Goal: Information Seeking & Learning: Learn about a topic

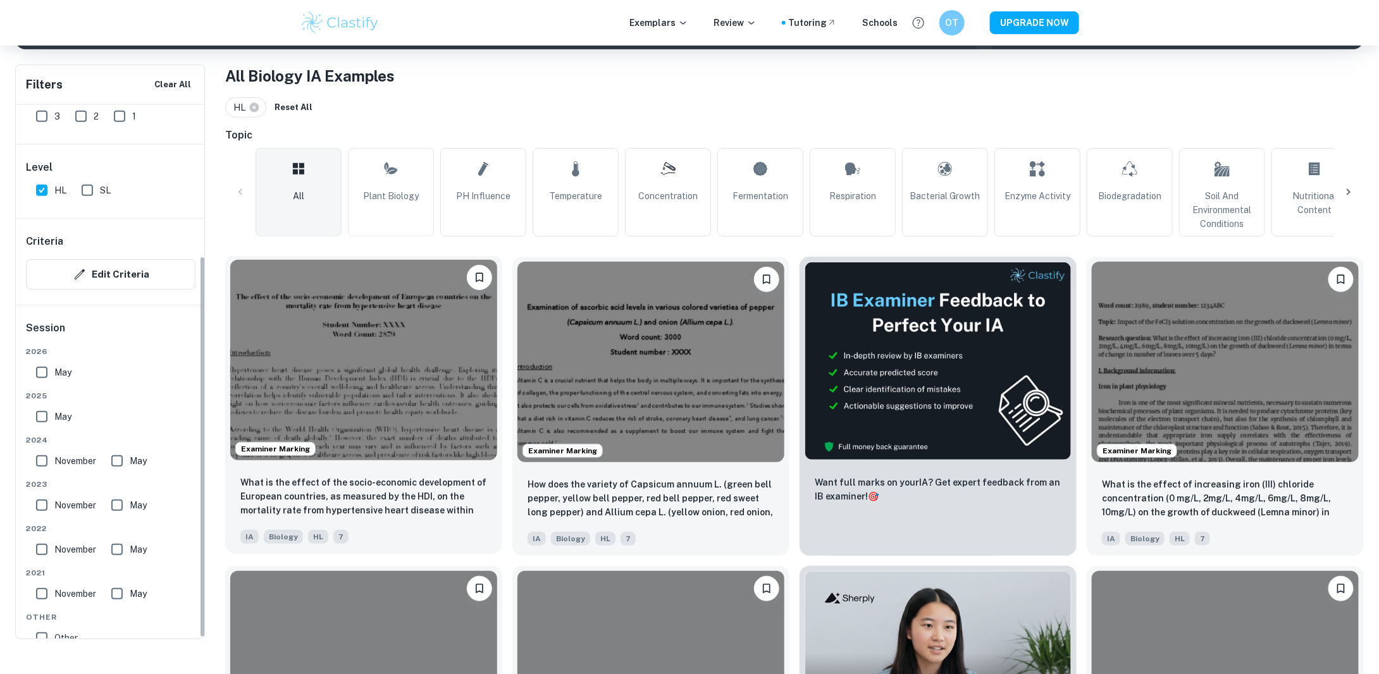
scroll to position [253, 0]
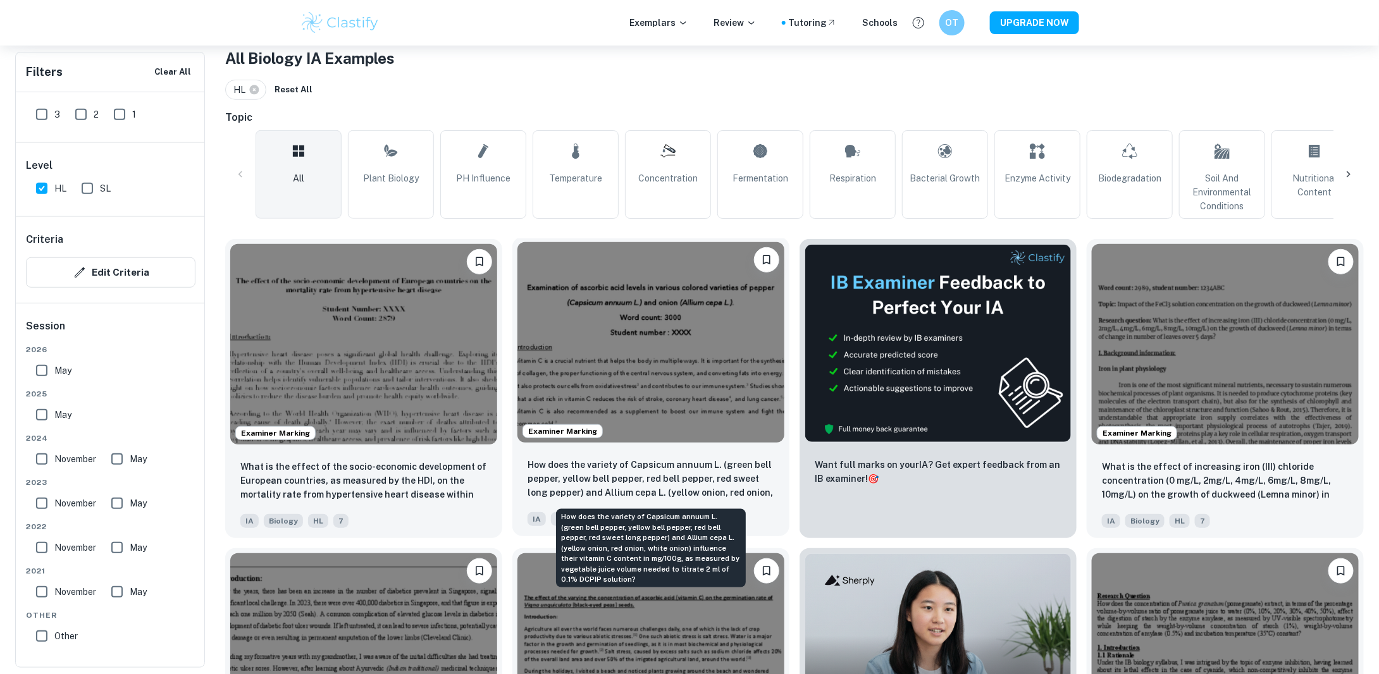
click at [665, 488] on p "How does the variety of Capsicum annuum L. (green bell pepper, yellow bell pepp…" at bounding box center [650, 479] width 247 height 43
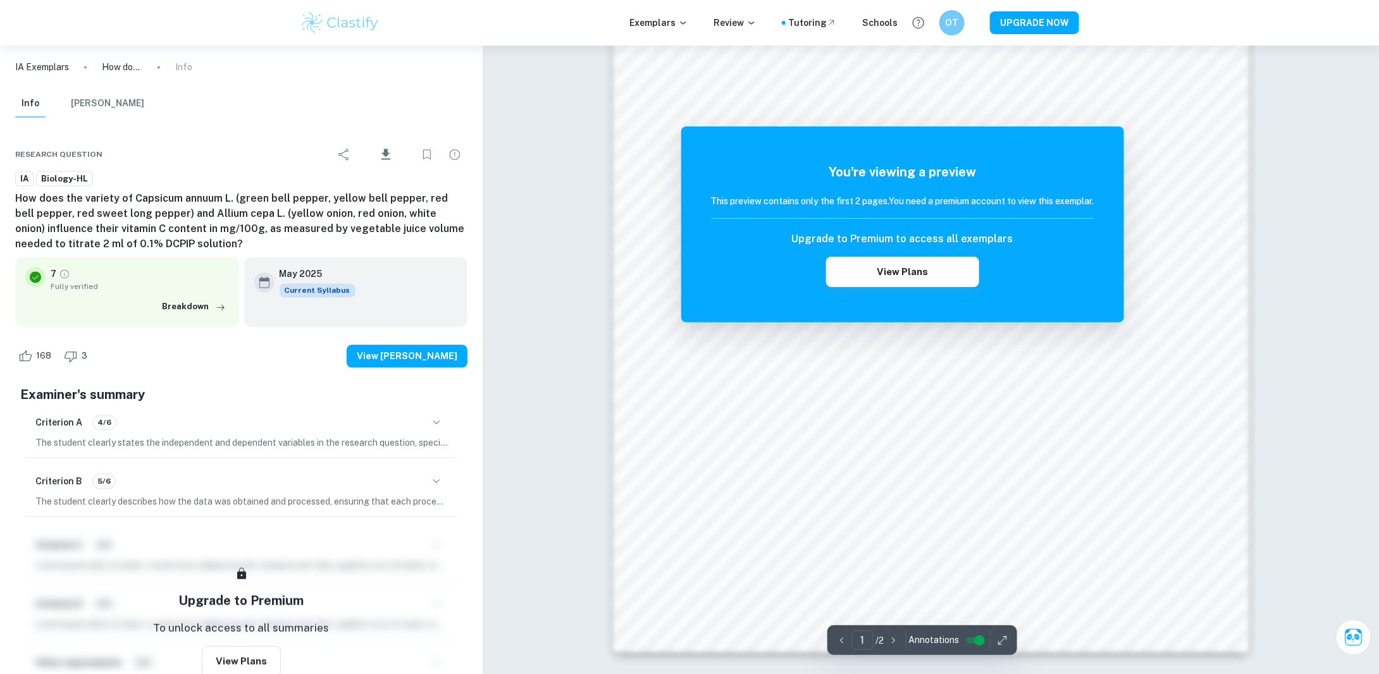
scroll to position [1267, 0]
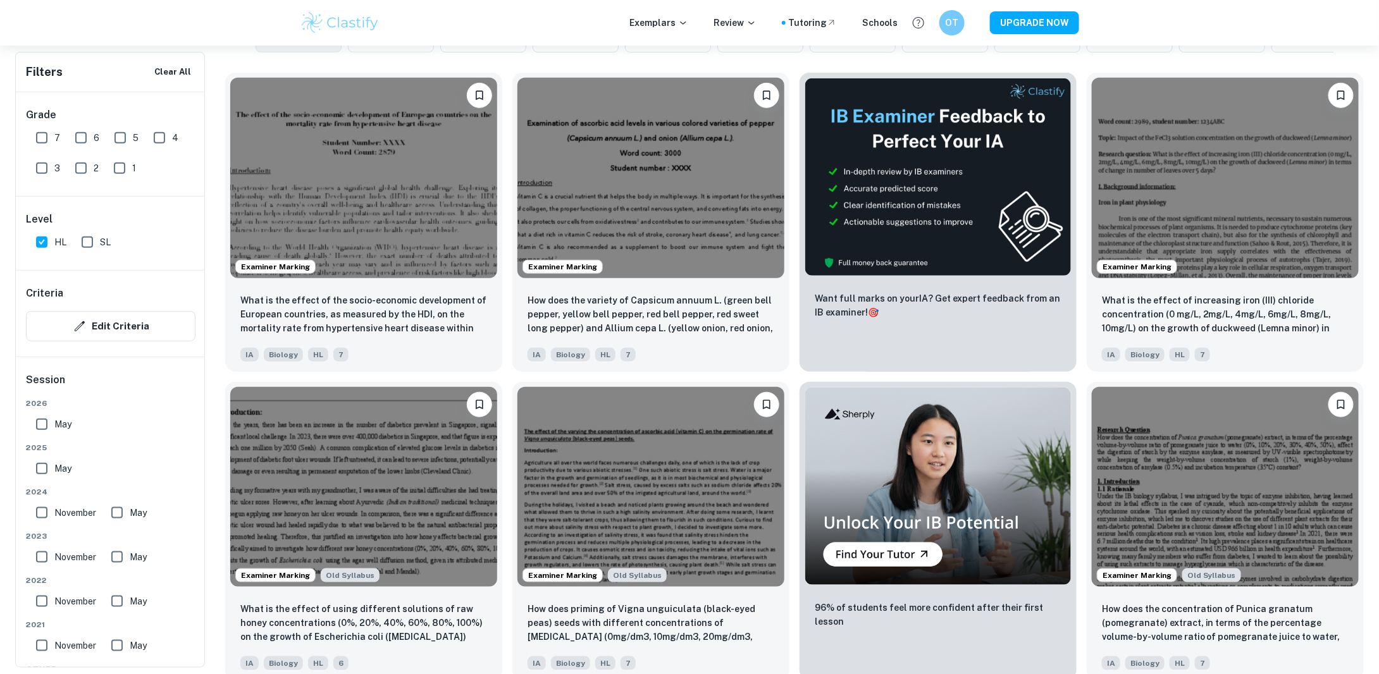
scroll to position [379, 0]
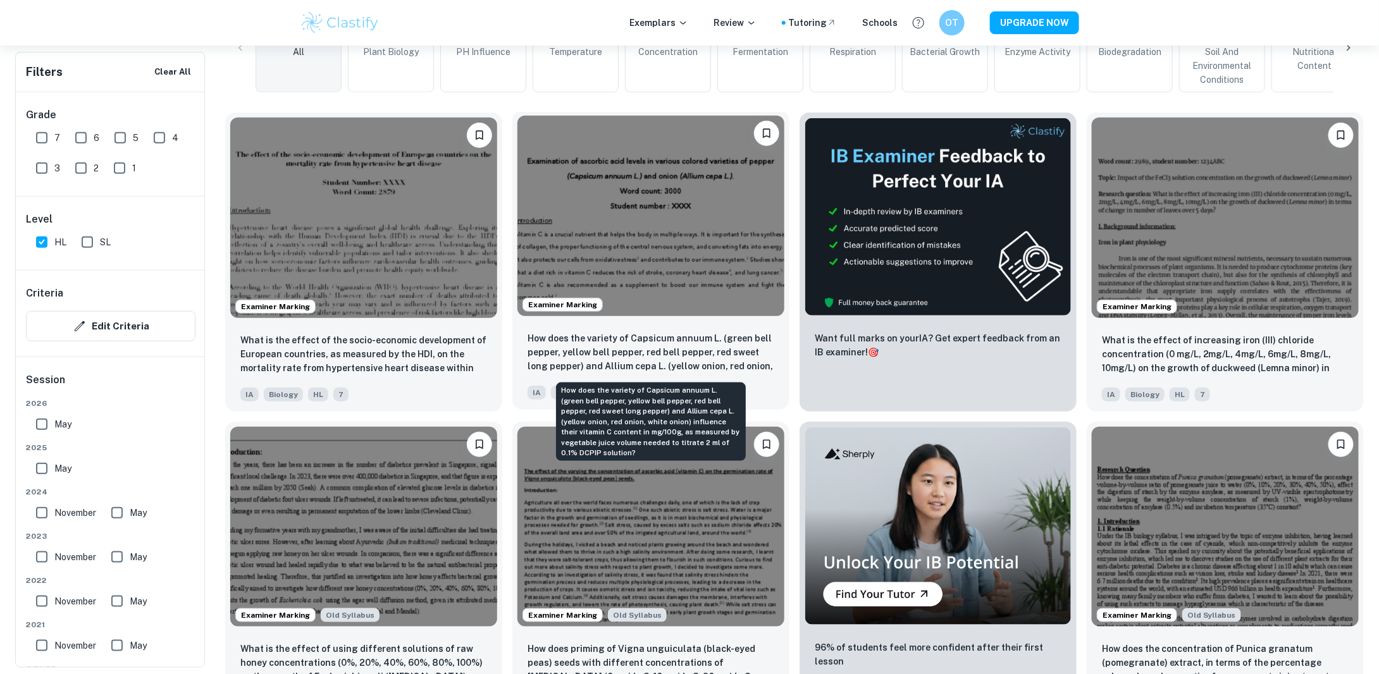
click at [615, 351] on p "How does the variety of Capsicum annuum L. (green bell pepper, yellow bell pepp…" at bounding box center [650, 352] width 247 height 43
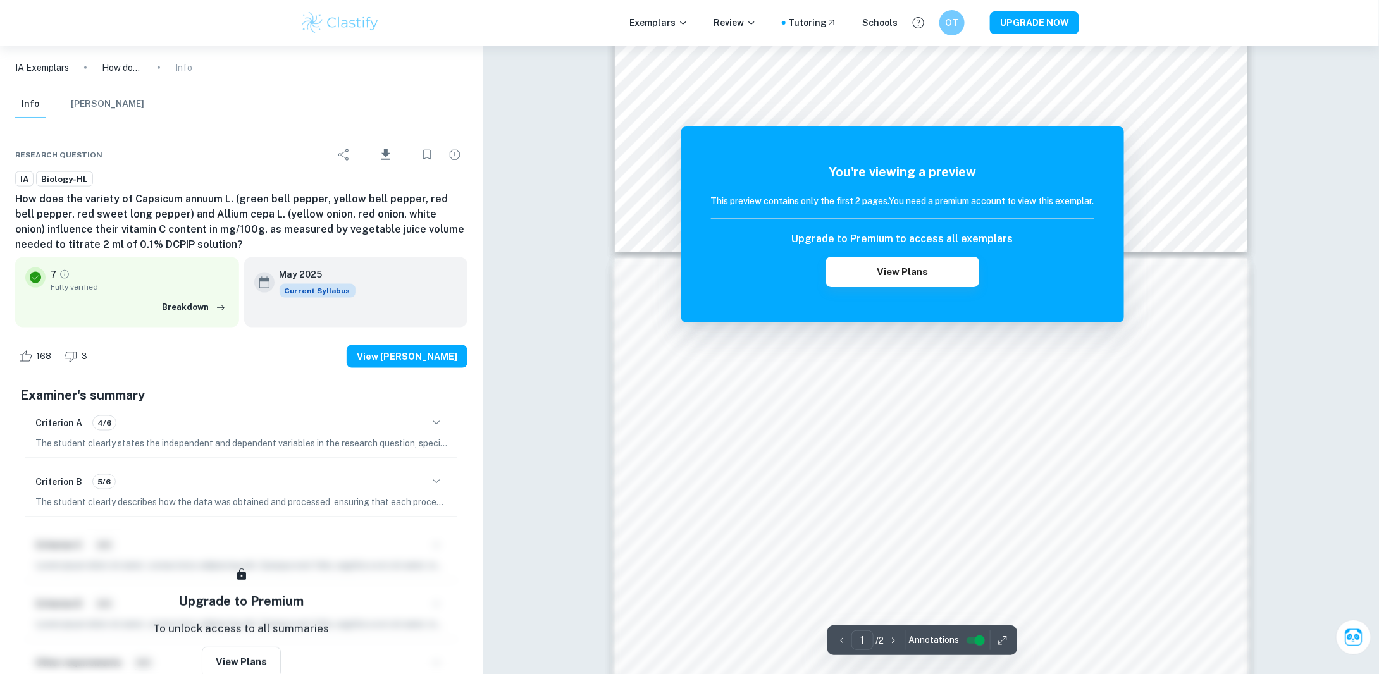
scroll to position [759, 0]
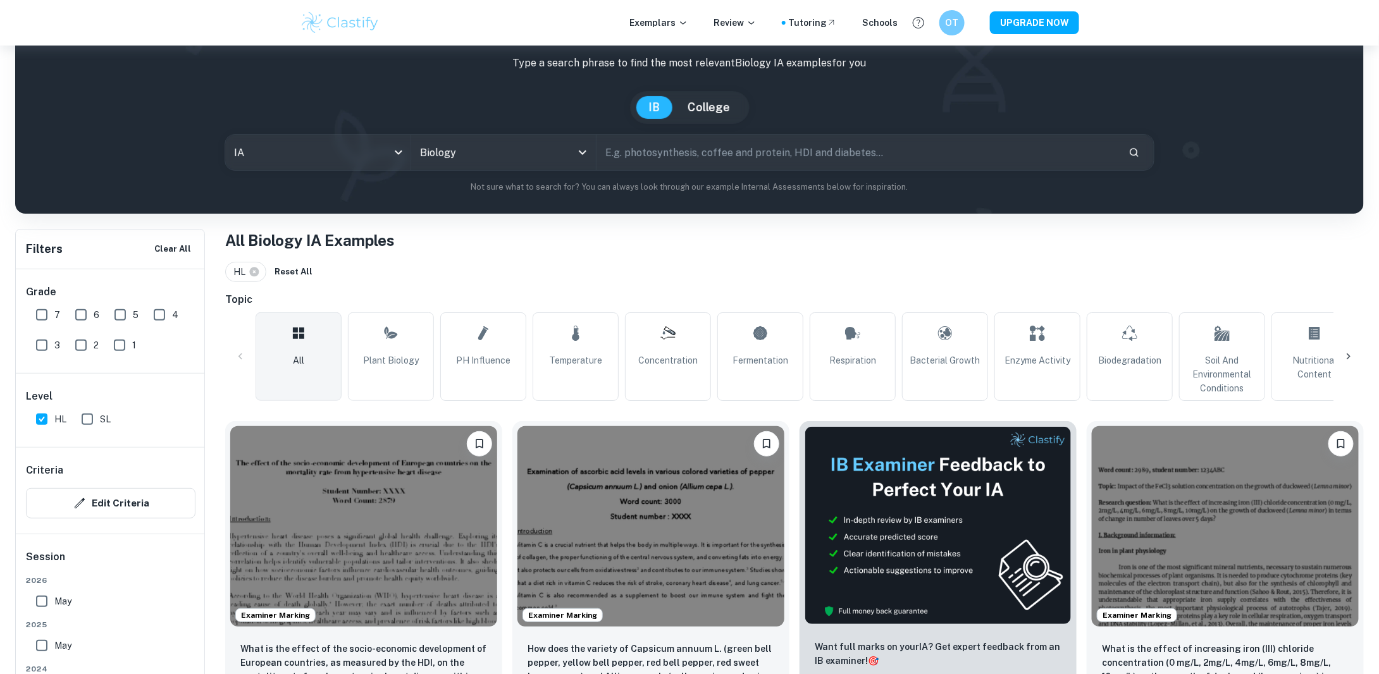
scroll to position [63, 0]
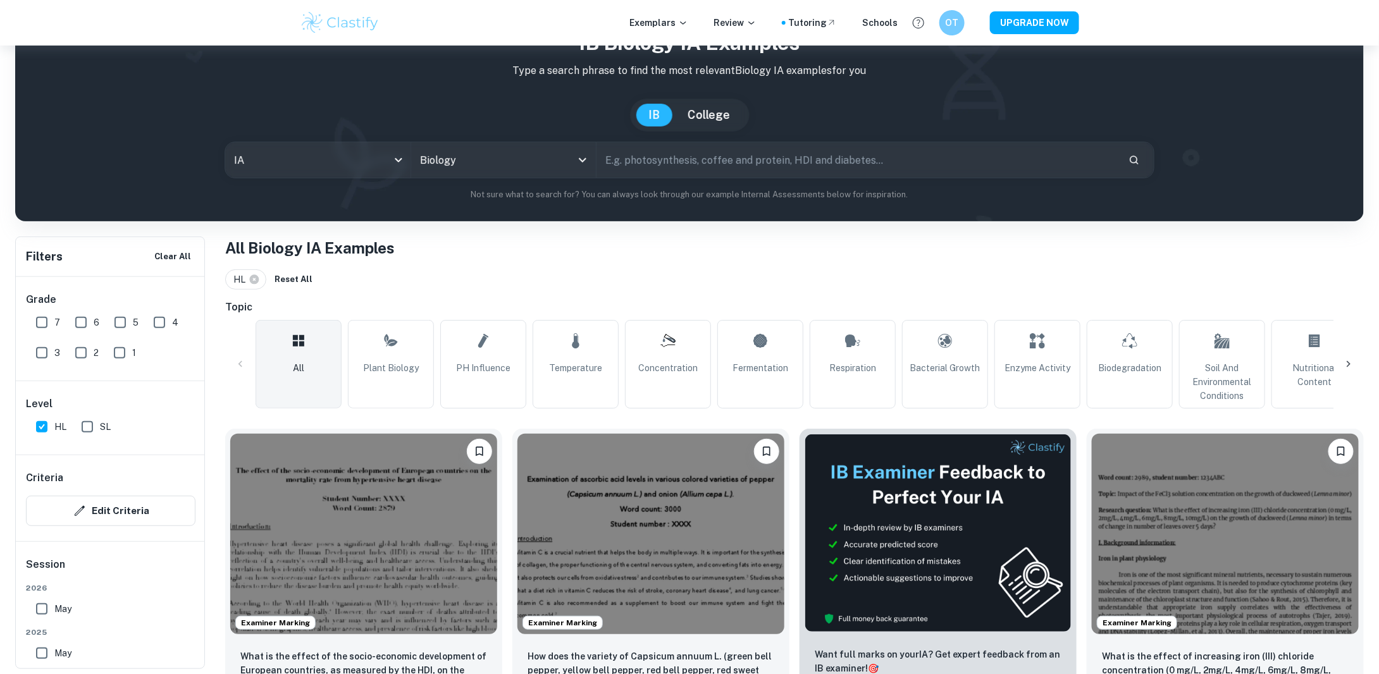
click at [648, 155] on input "text" at bounding box center [857, 159] width 522 height 35
type input "vitamin c"
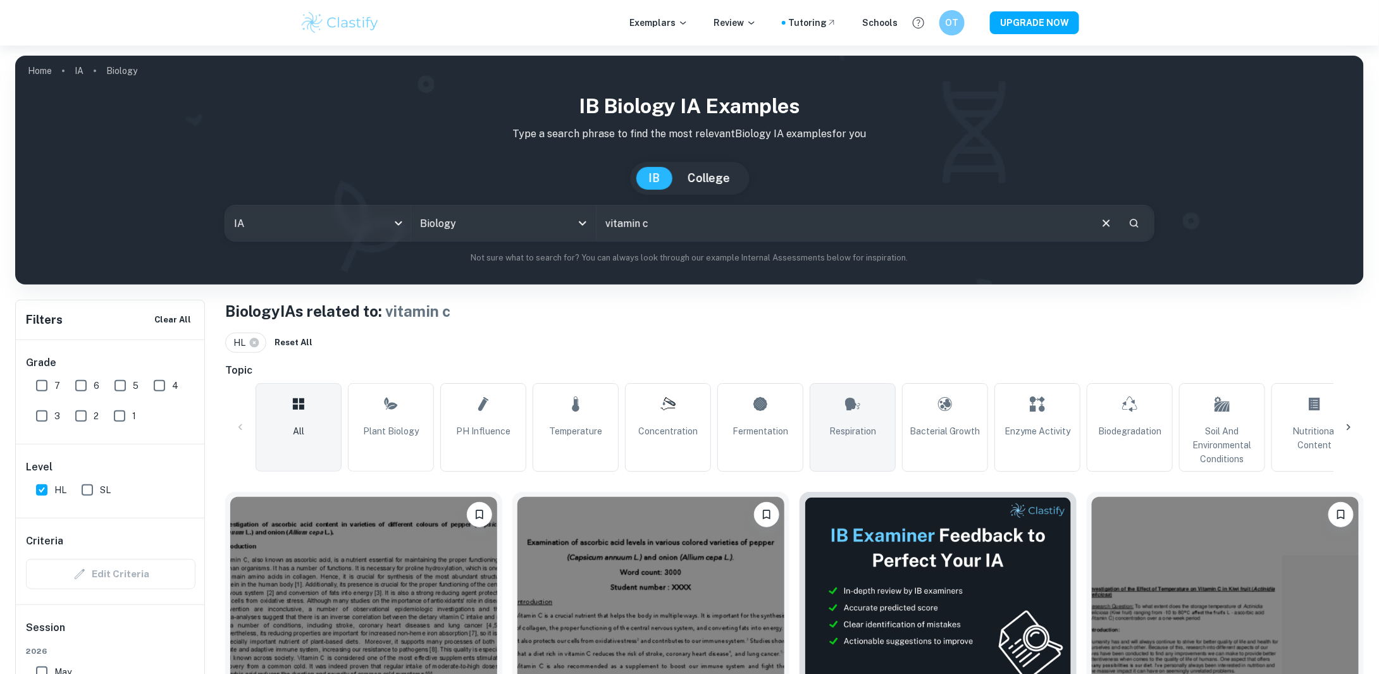
scroll to position [190, 0]
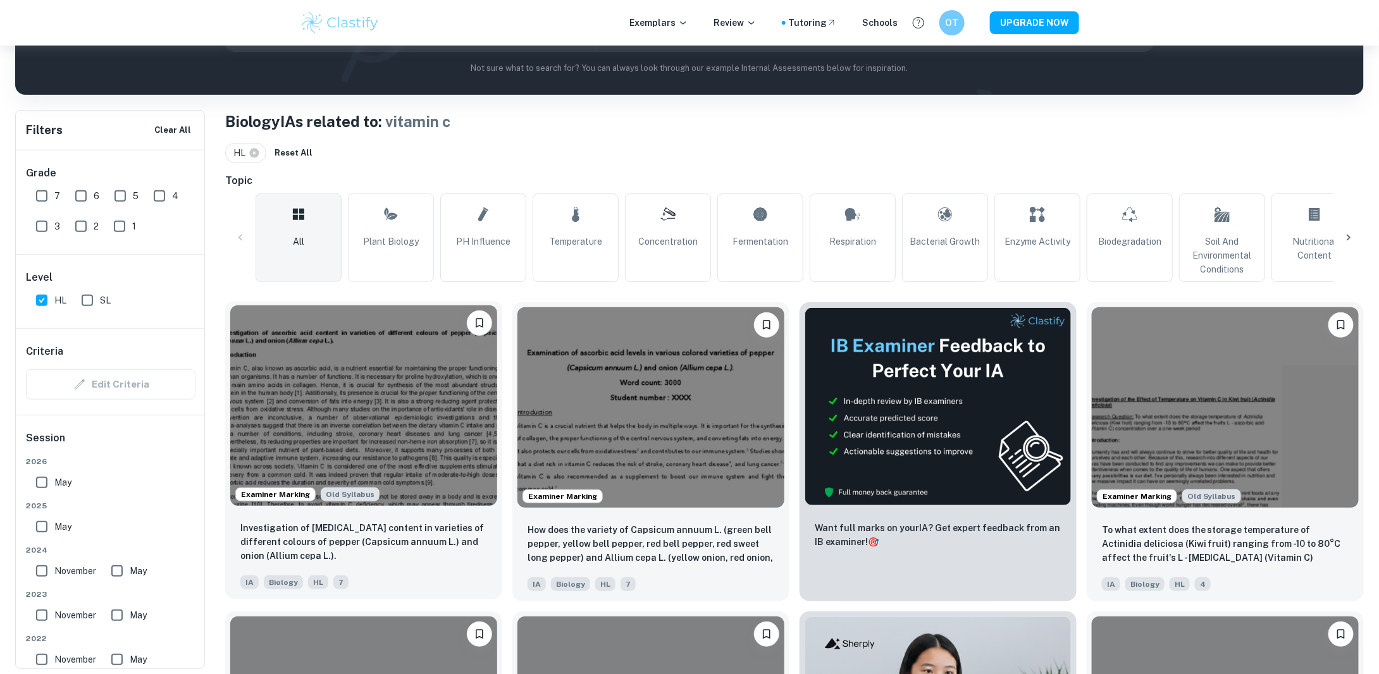
click at [336, 352] on img at bounding box center [363, 405] width 267 height 200
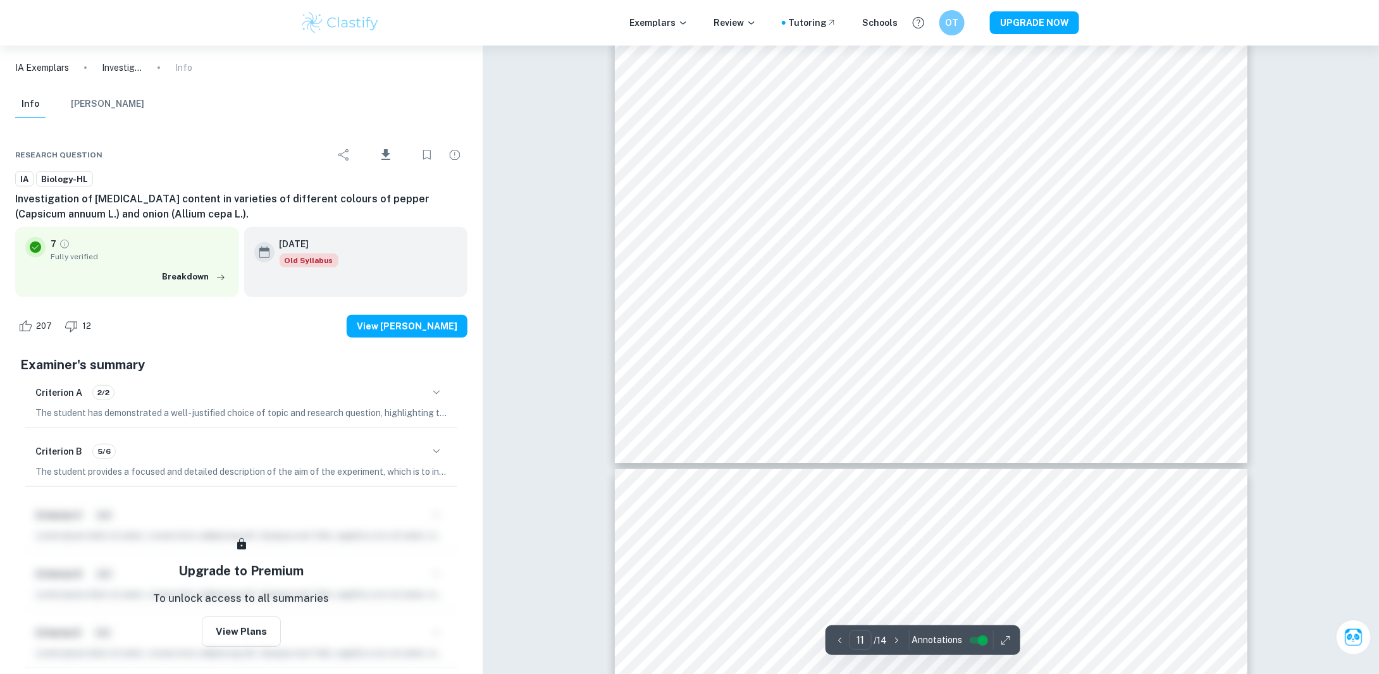
scroll to position [9803, 0]
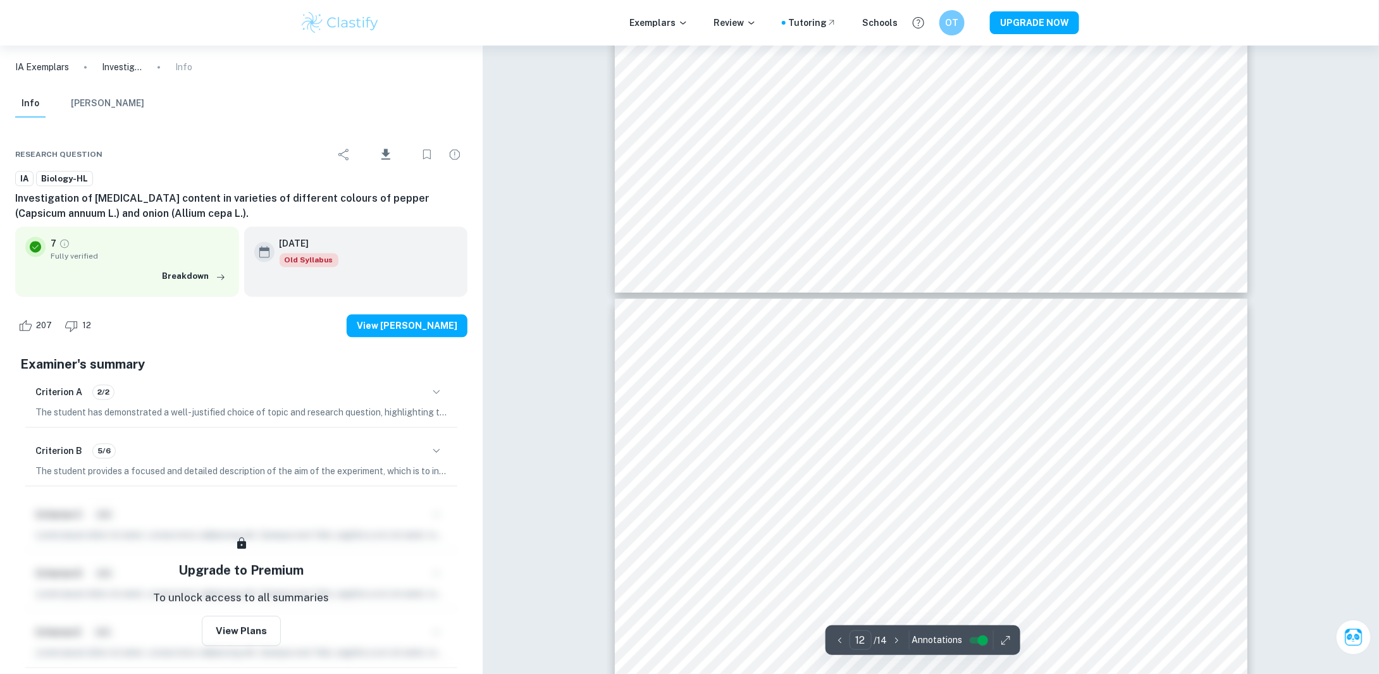
type input "13"
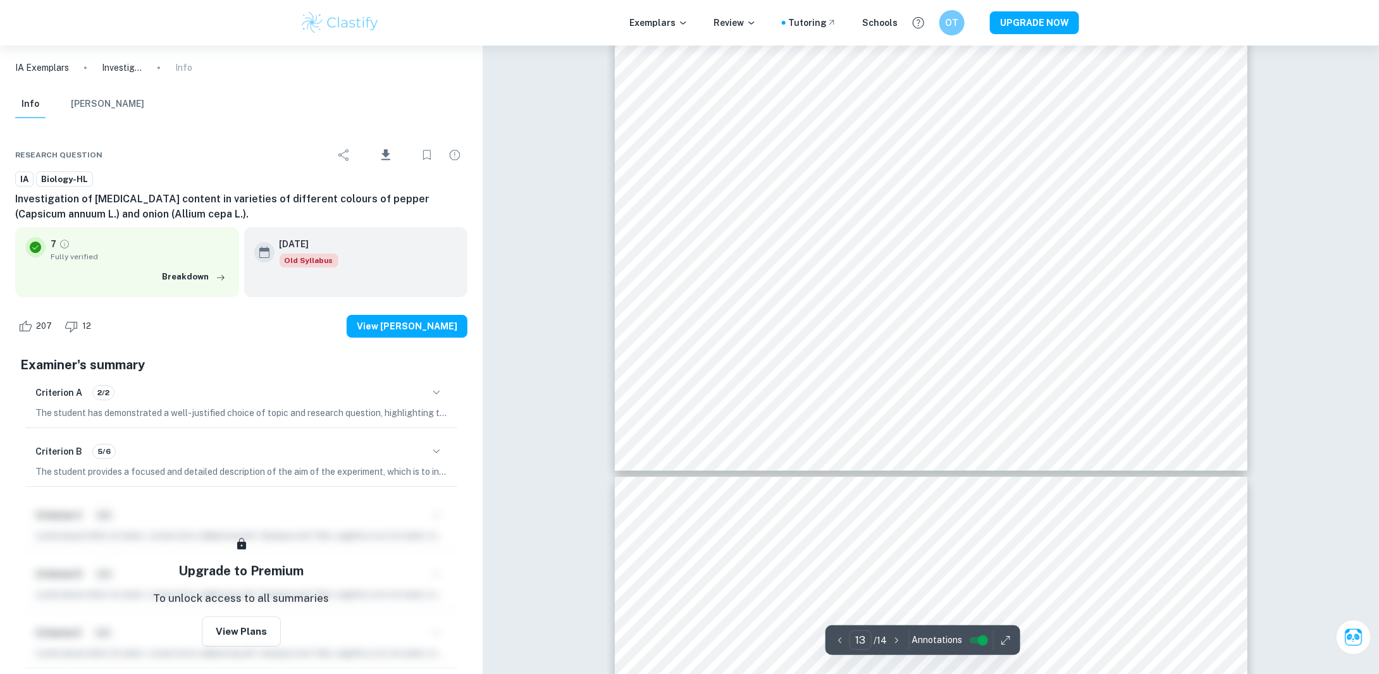
scroll to position [11637, 0]
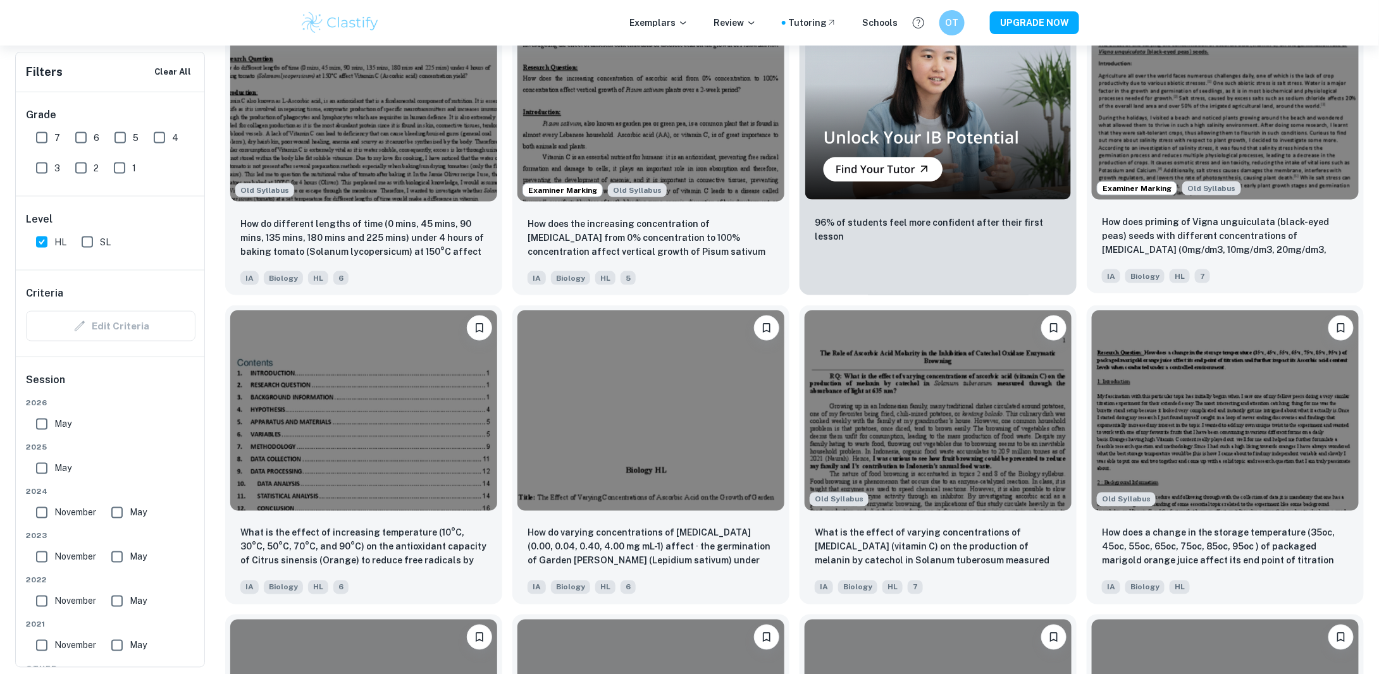
scroll to position [822, 0]
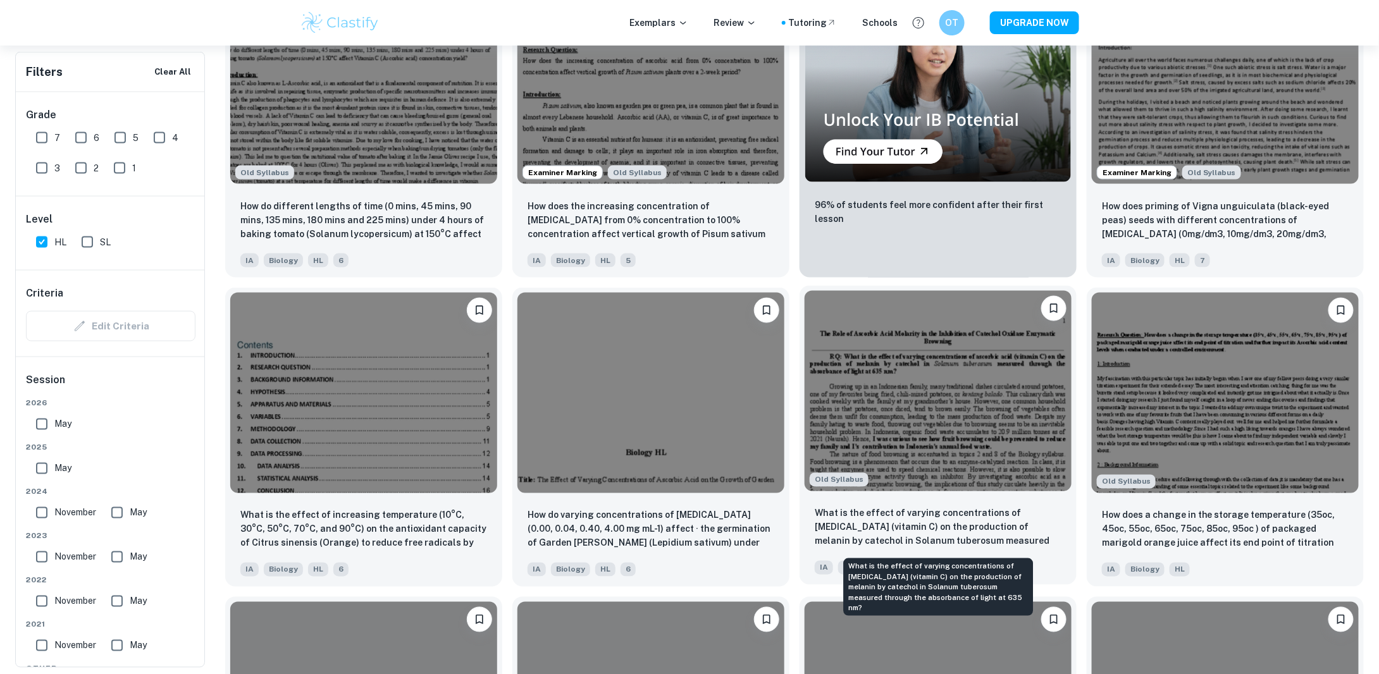
click at [927, 523] on p "What is the effect of varying concentrations of [MEDICAL_DATA] (vitamin C) on t…" at bounding box center [938, 528] width 247 height 43
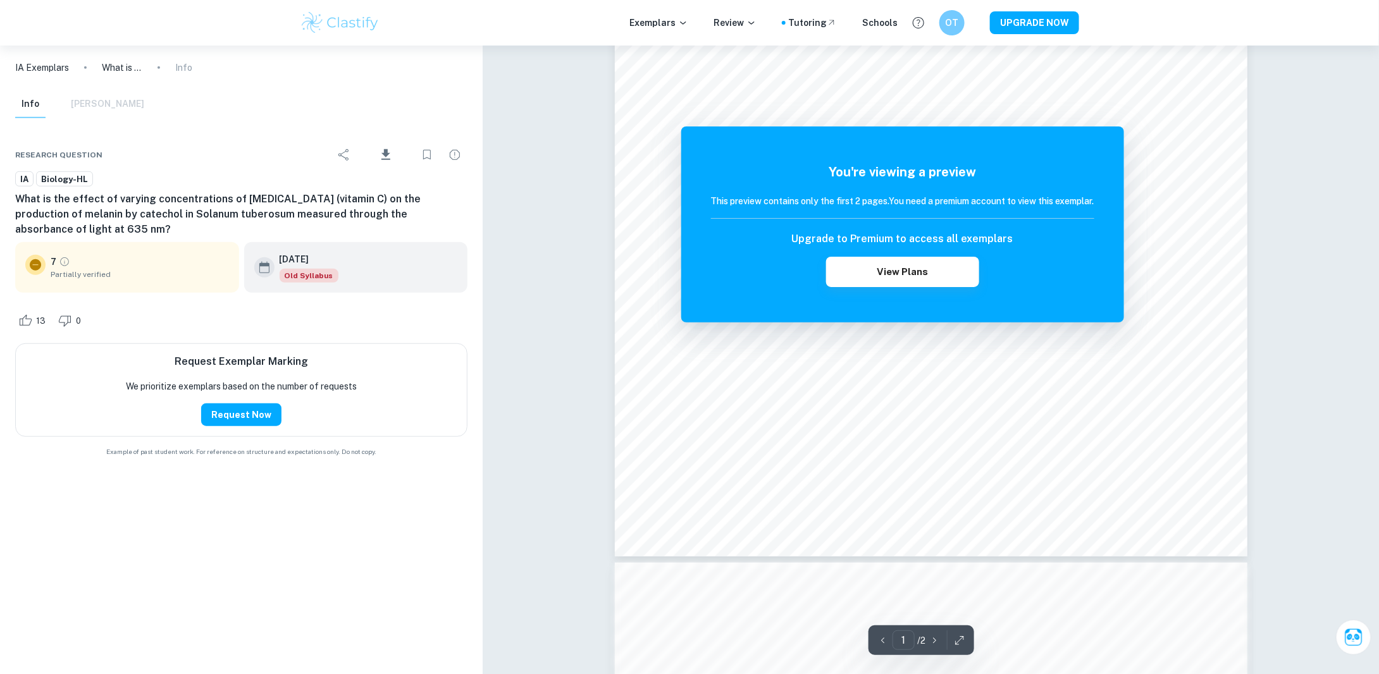
scroll to position [253, 0]
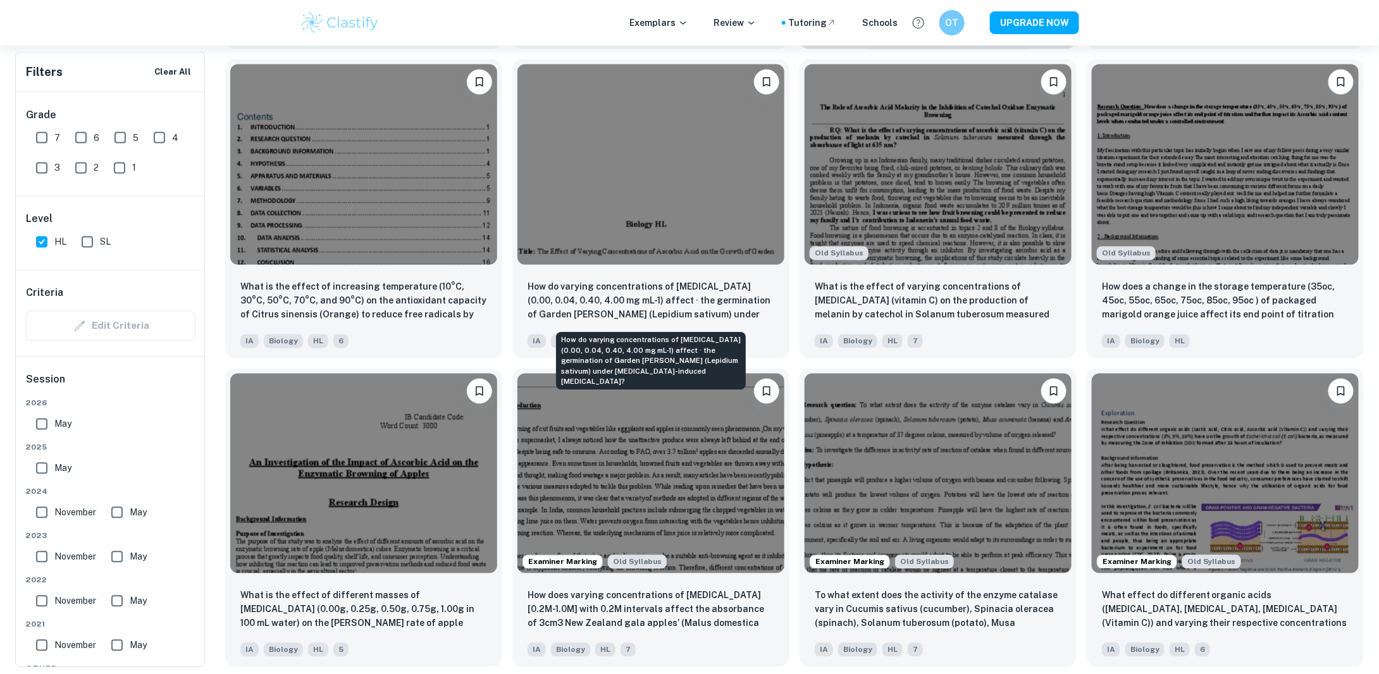
scroll to position [1075, 0]
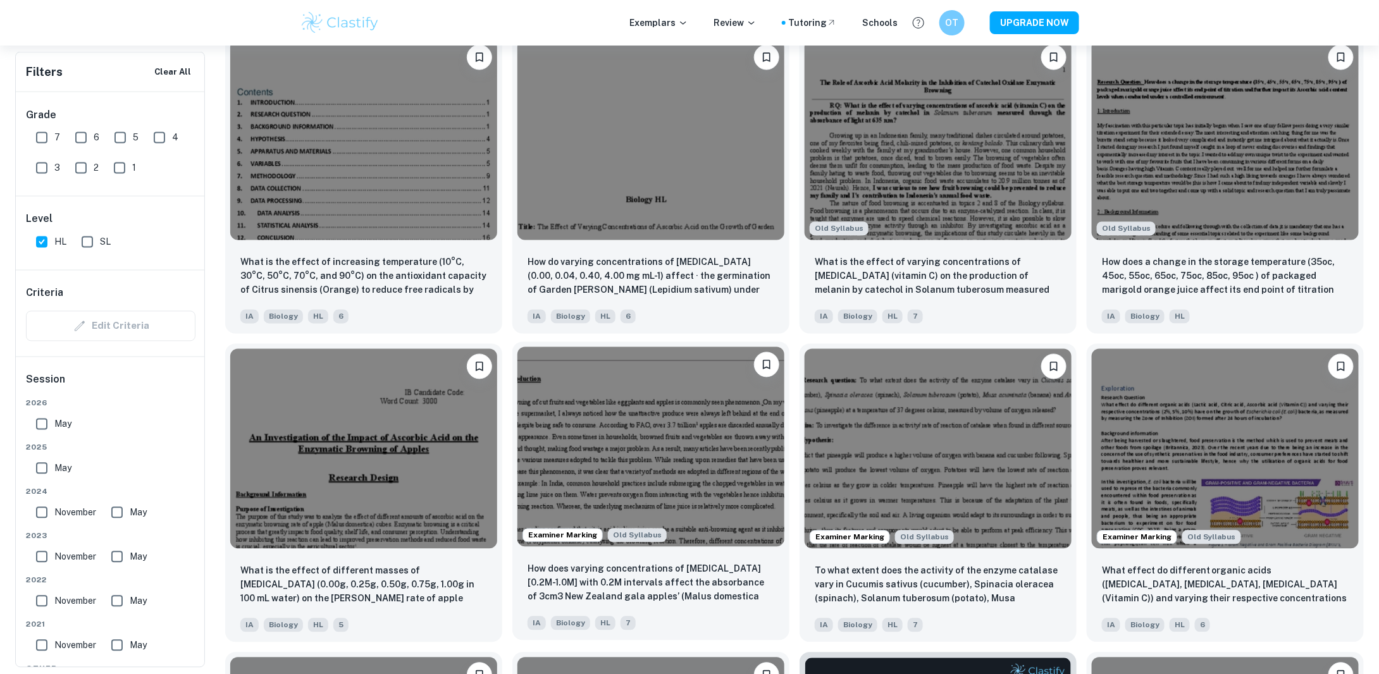
click at [667, 481] on img at bounding box center [650, 447] width 267 height 200
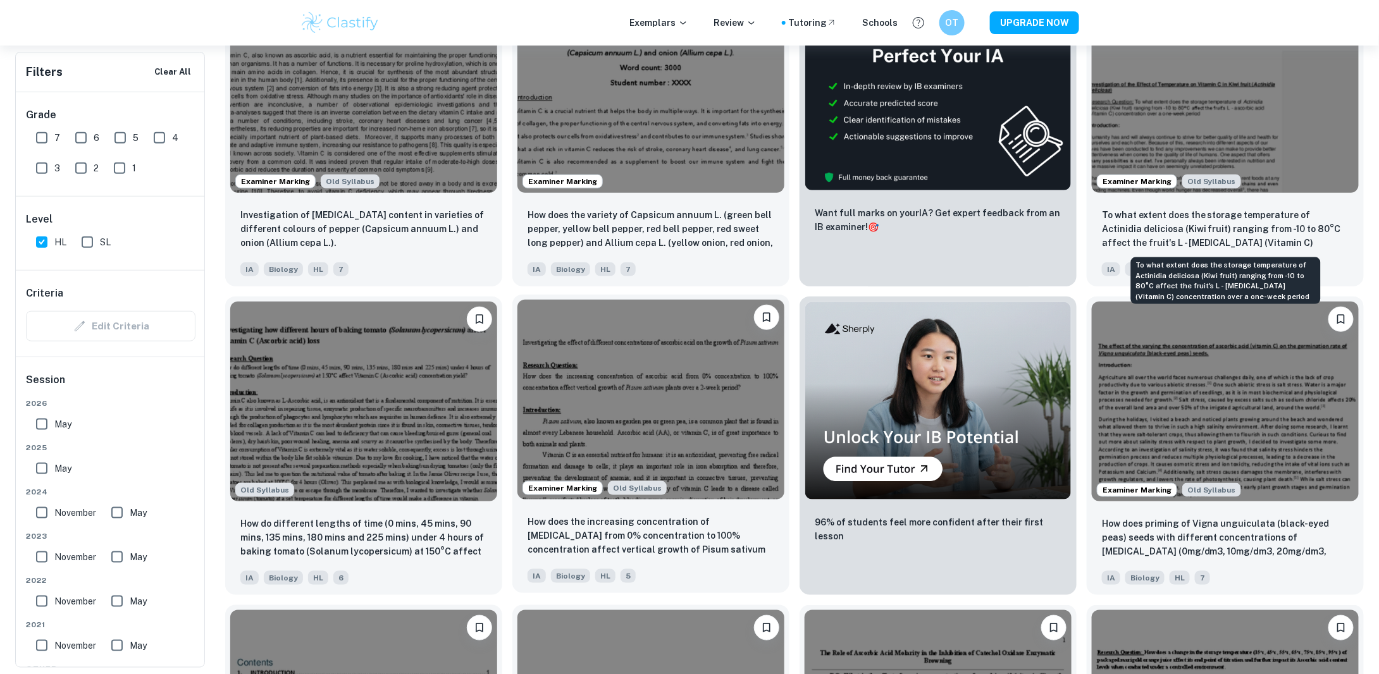
scroll to position [569, 0]
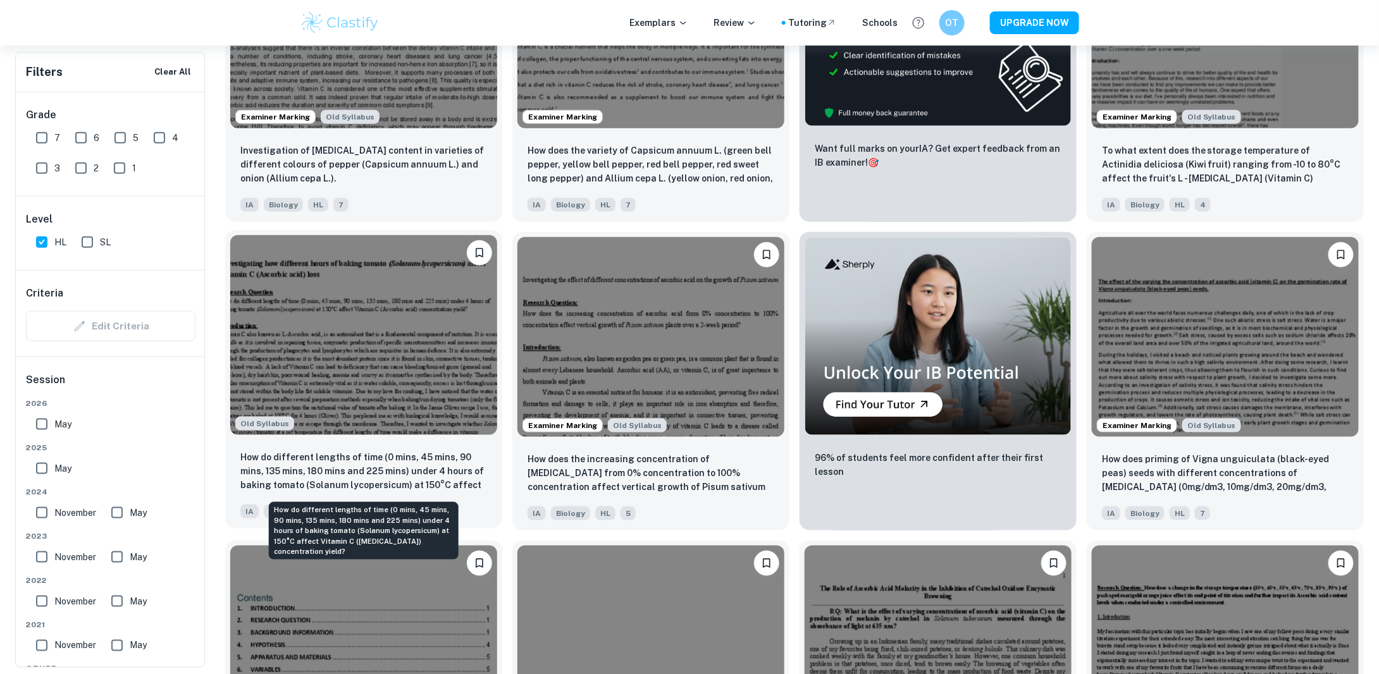
click at [397, 474] on p "How do different lengths of time (0 mins, 45 mins, 90 mins, 135 mins, 180 mins …" at bounding box center [363, 471] width 247 height 43
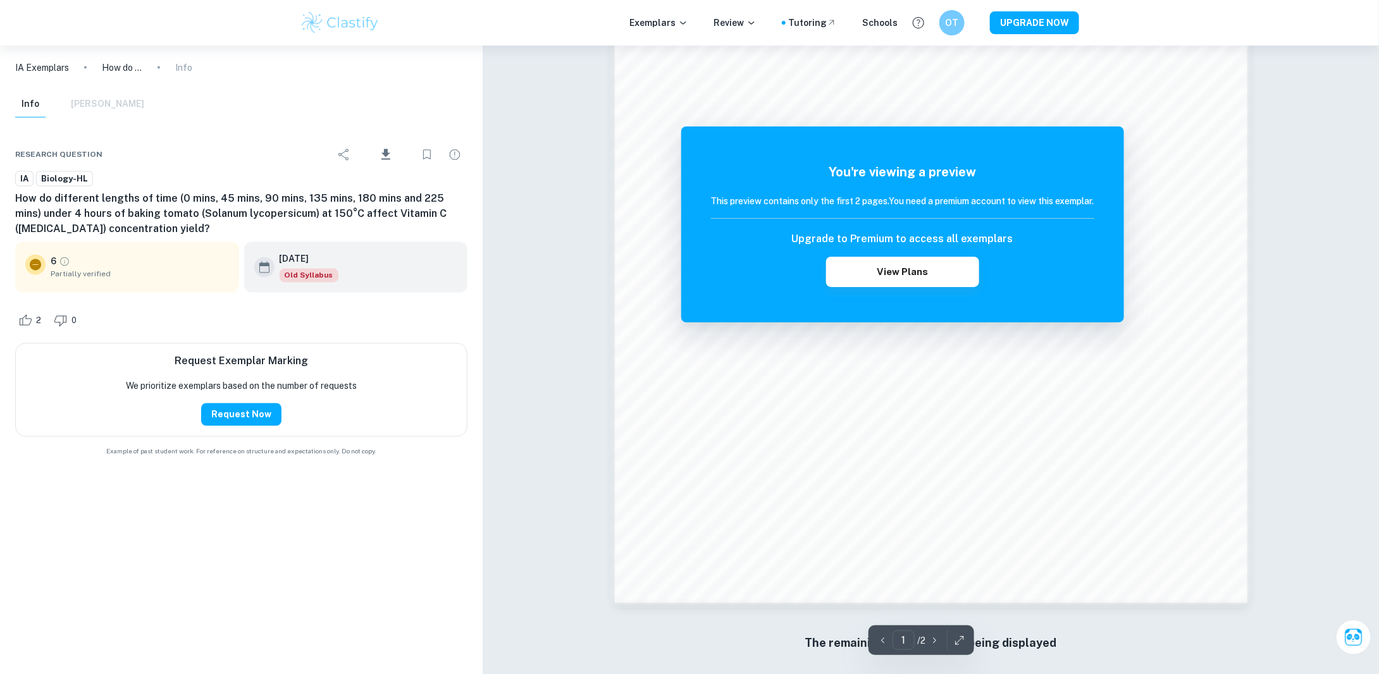
scroll to position [1114, 0]
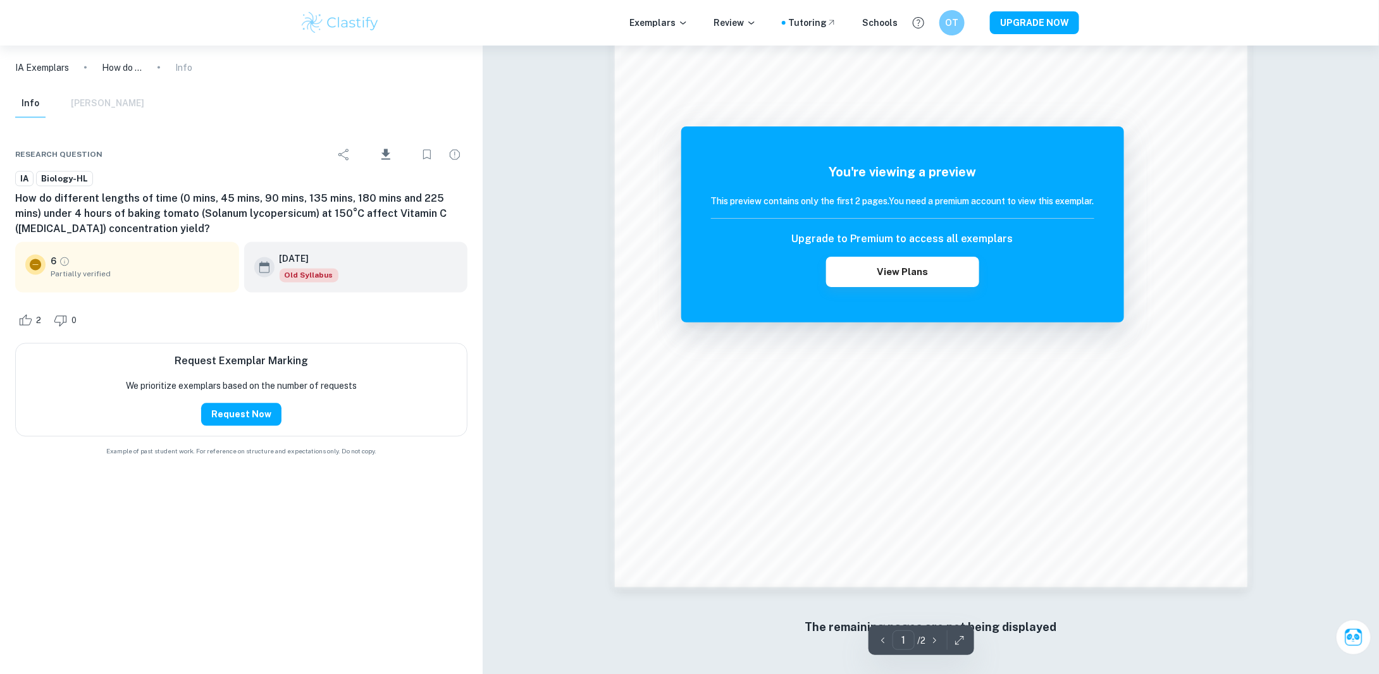
click at [51, 206] on h6 "How do different lengths of time (0 mins, 45 mins, 90 mins, 135 mins, 180 mins …" at bounding box center [241, 215] width 452 height 46
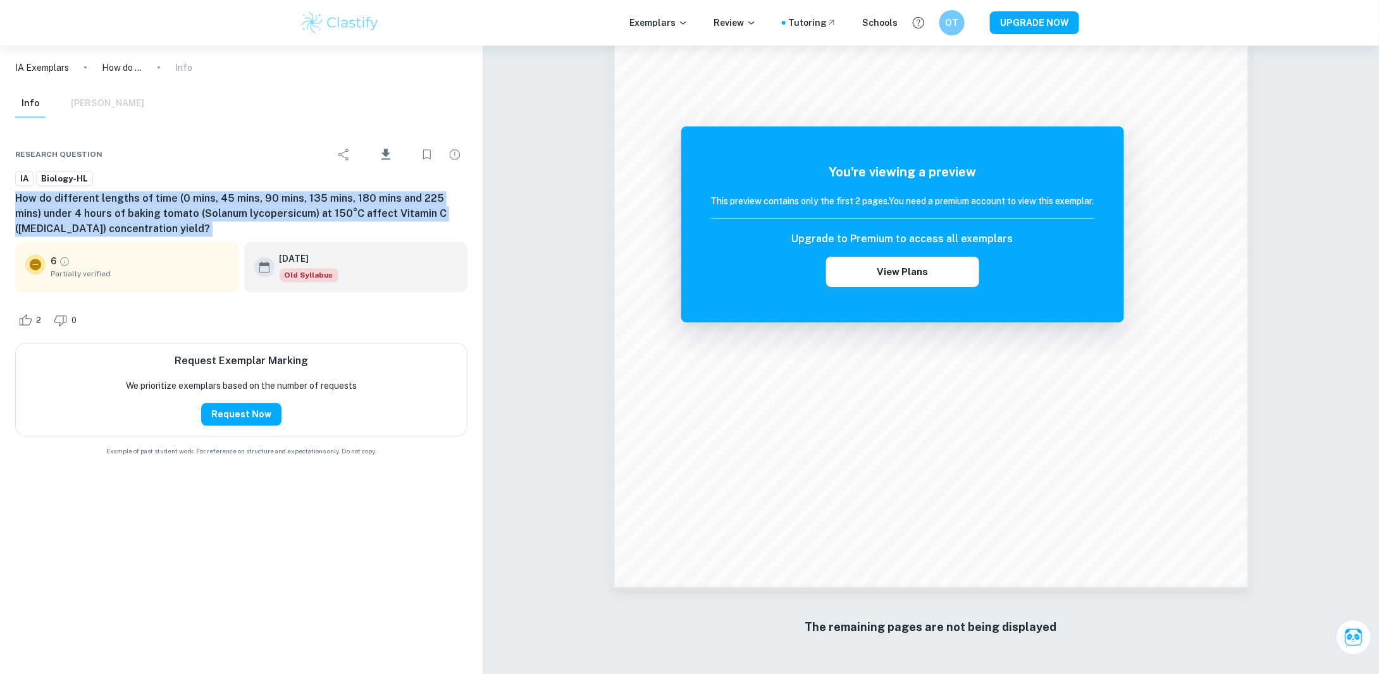
click at [51, 206] on h6 "How do different lengths of time (0 mins, 45 mins, 90 mins, 135 mins, 180 mins …" at bounding box center [241, 215] width 452 height 46
copy div "How do different lengths of time (0 mins, 45 mins, 90 mins, 135 mins, 180 mins …"
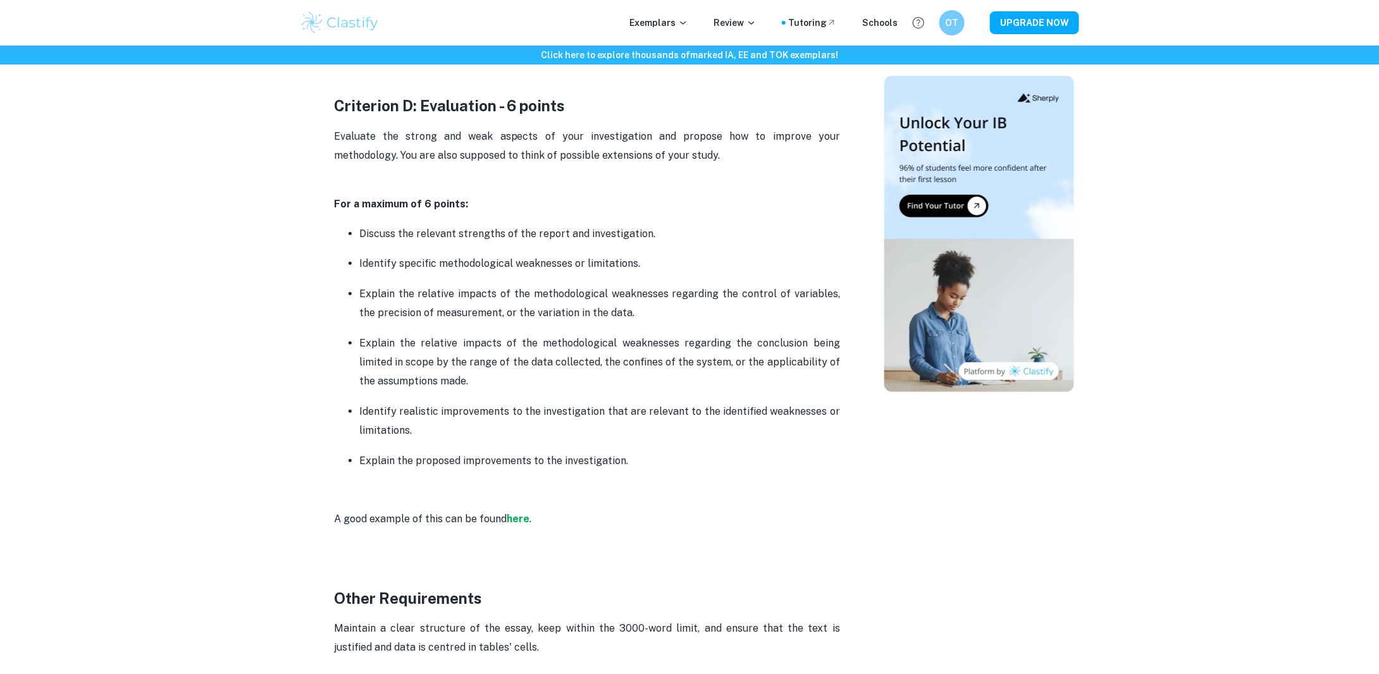
scroll to position [2656, 0]
